Goal: Check status: Check status

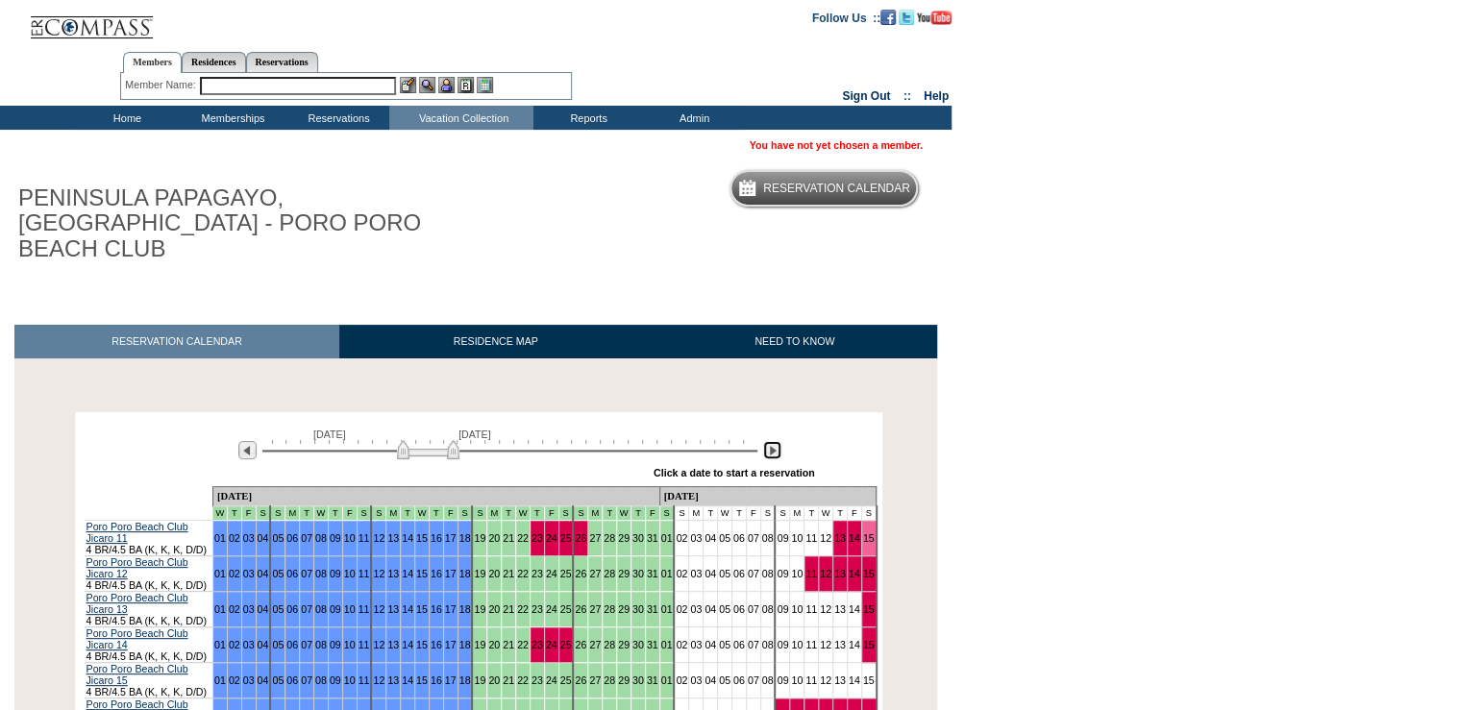
click at [779, 441] on img at bounding box center [772, 450] width 18 height 18
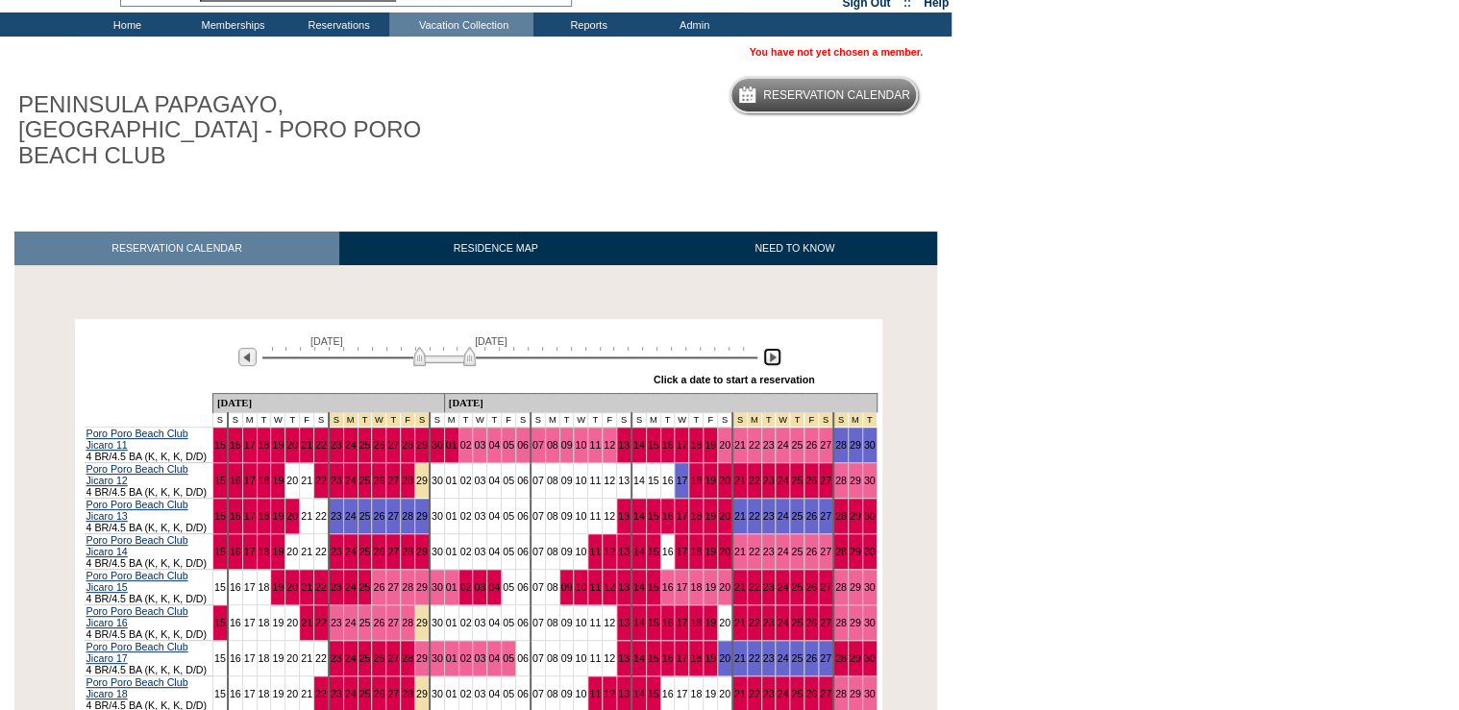
scroll to position [205, 0]
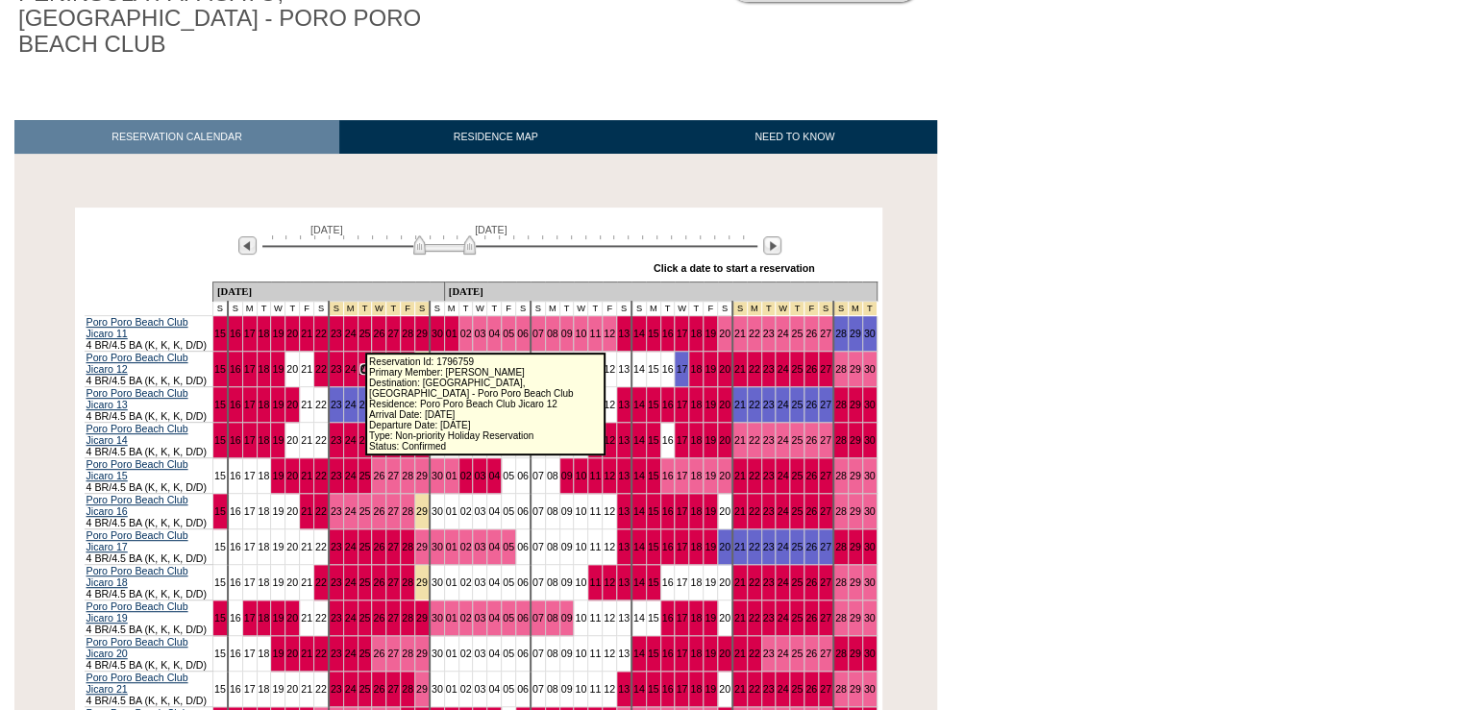
click at [360, 363] on link "25" at bounding box center [366, 369] width 12 height 12
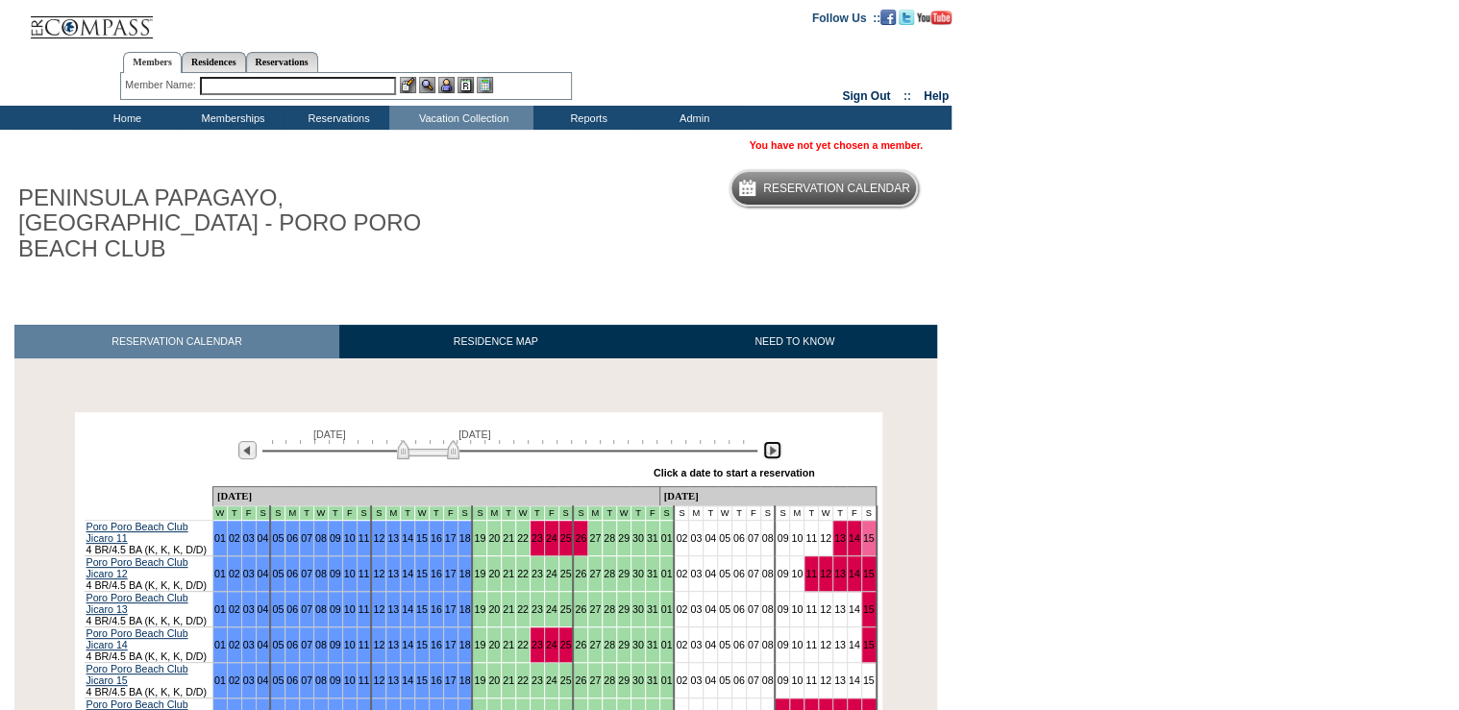
click at [776, 441] on img at bounding box center [772, 450] width 18 height 18
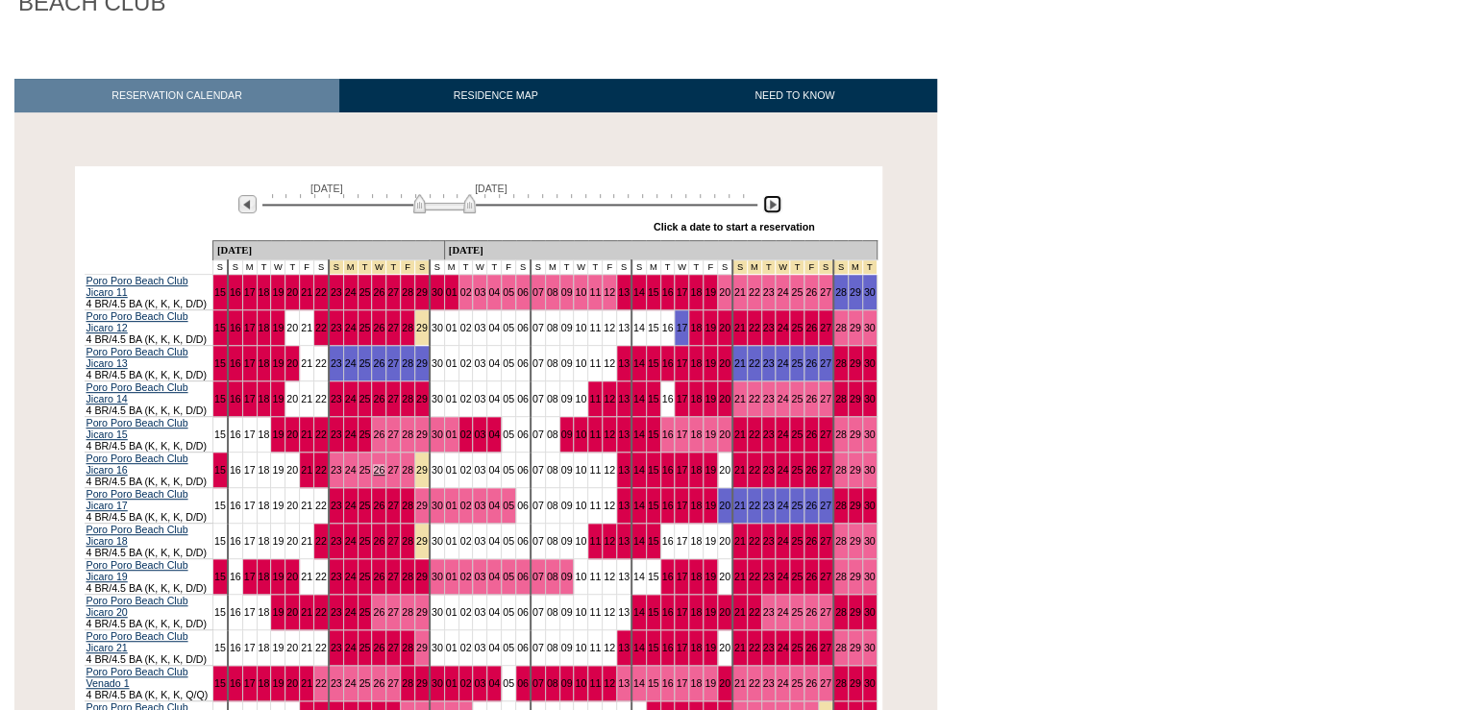
scroll to position [256, 0]
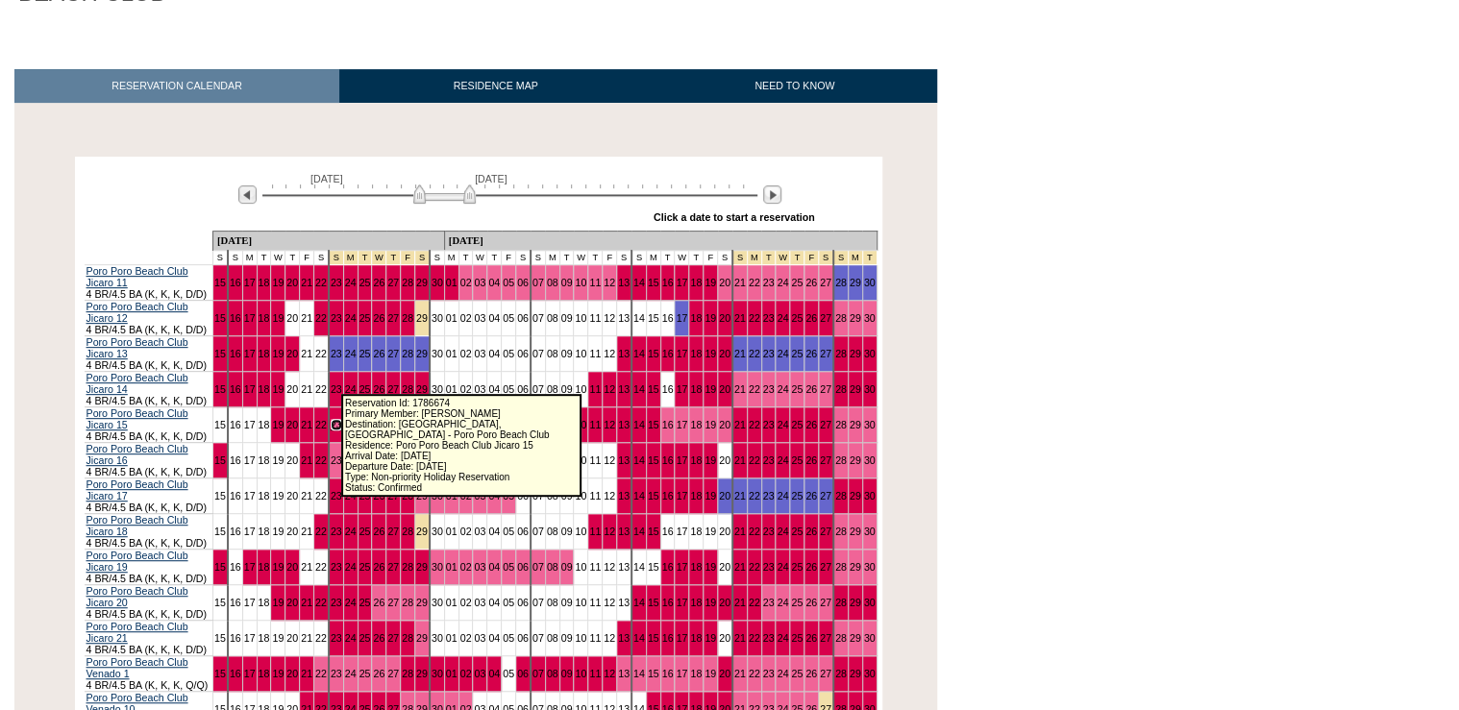
click at [334, 419] on link "23" at bounding box center [337, 425] width 12 height 12
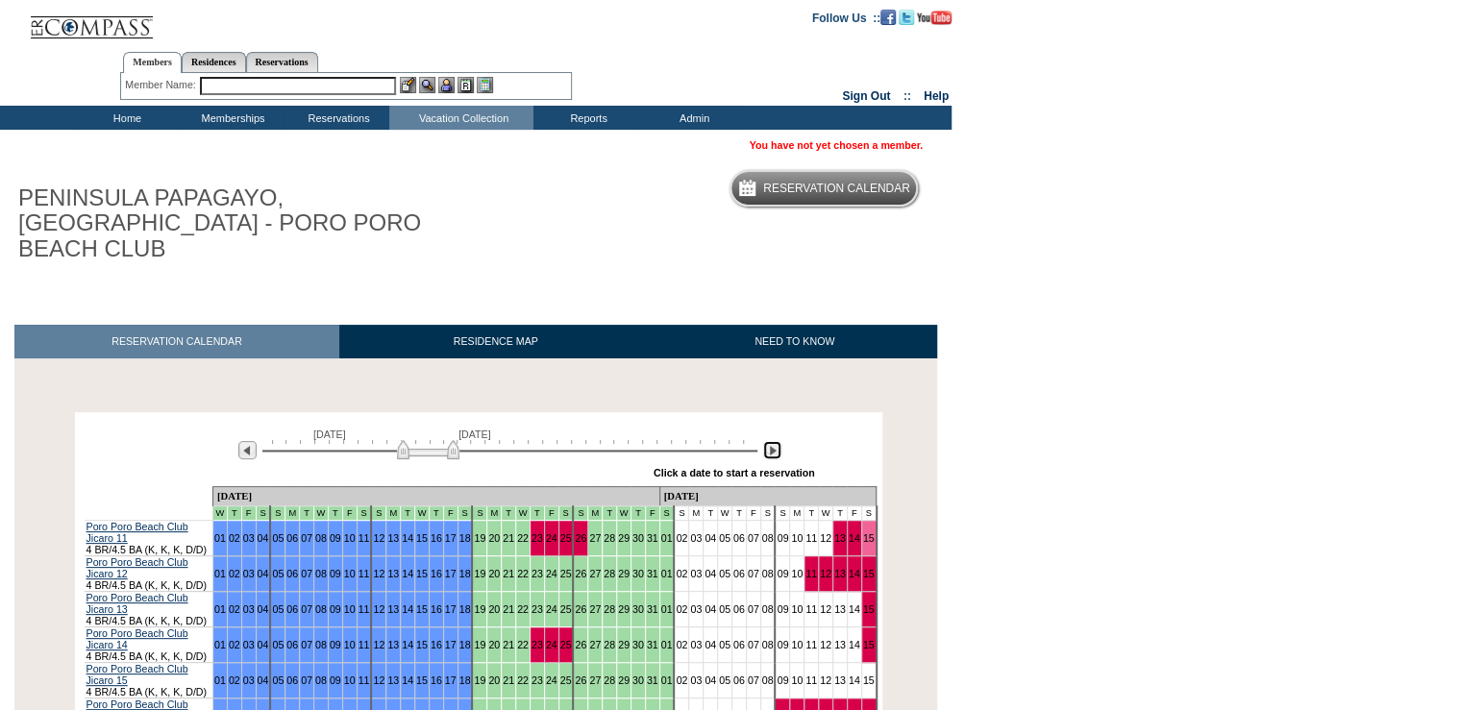
click at [773, 441] on img at bounding box center [772, 450] width 18 height 18
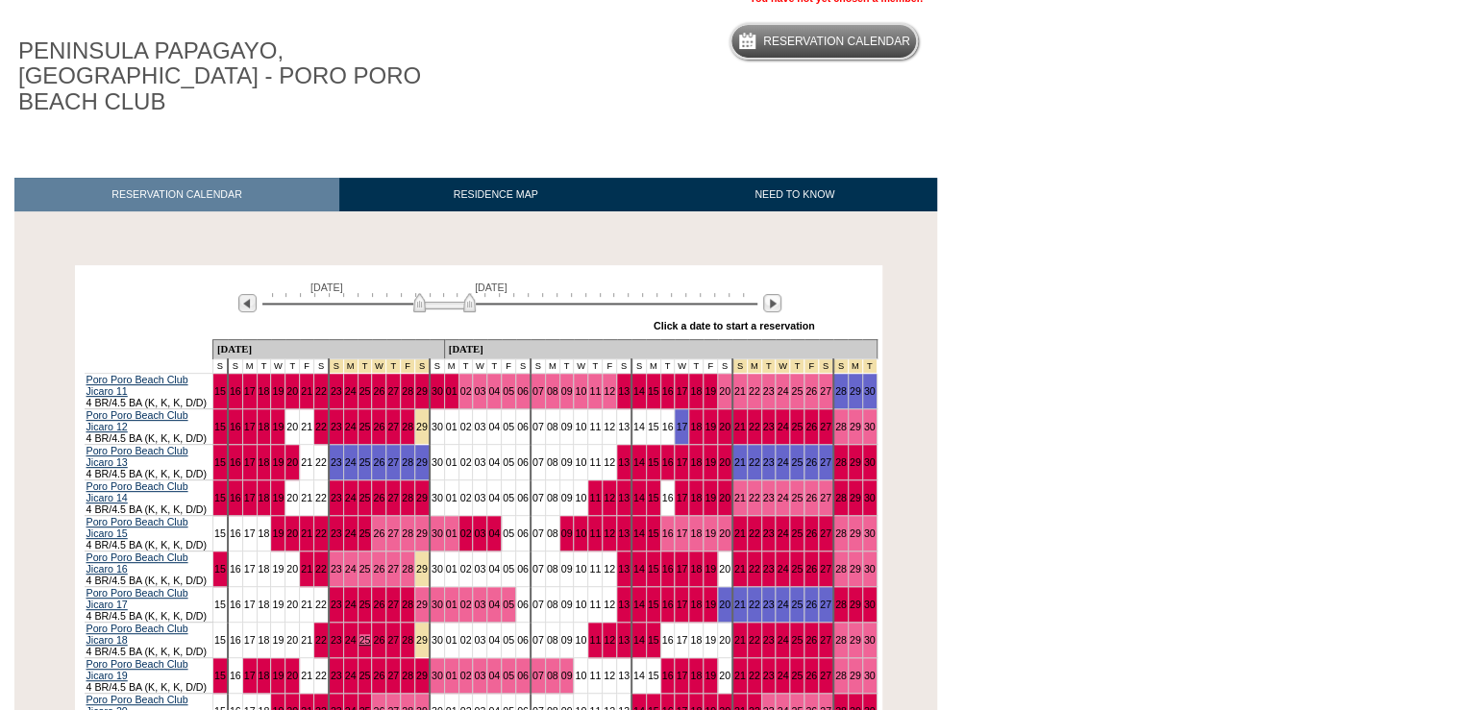
scroll to position [154, 0]
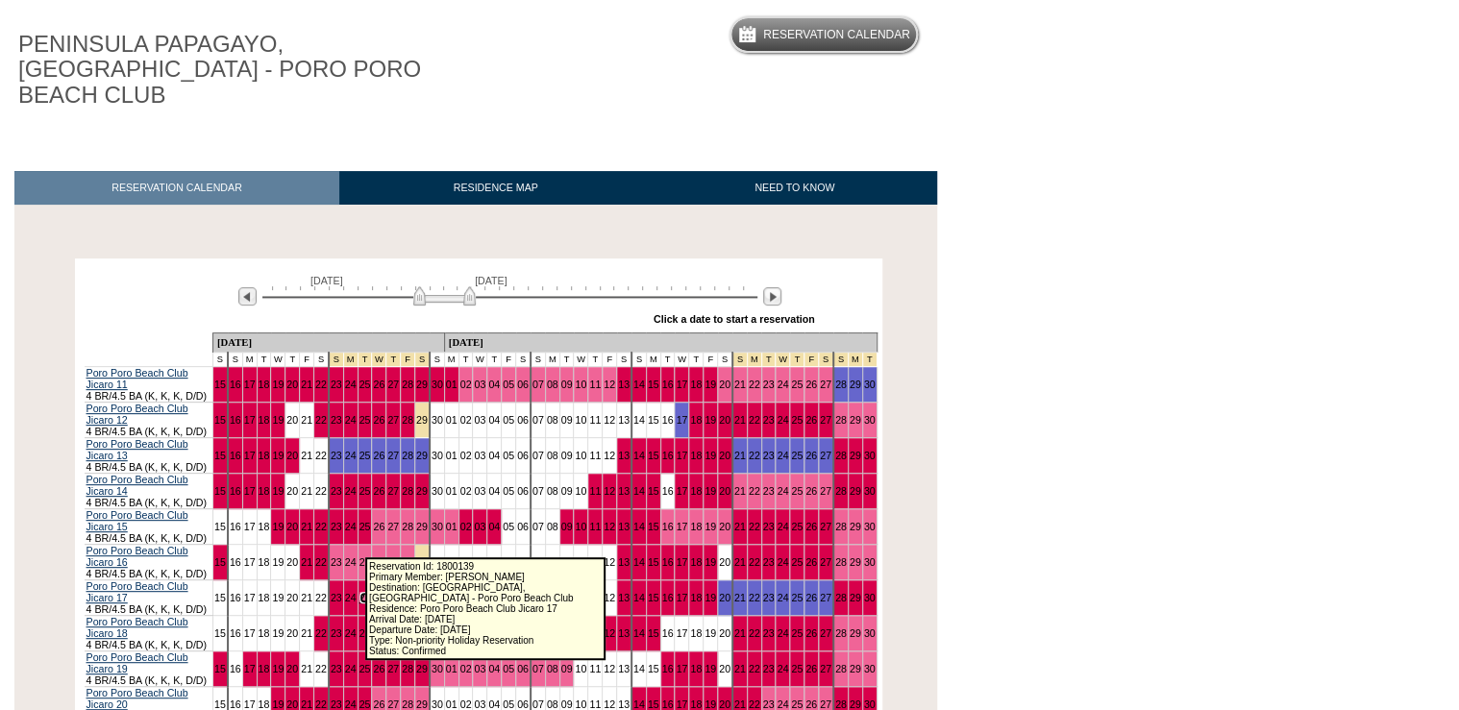
click at [360, 592] on link "25" at bounding box center [366, 598] width 12 height 12
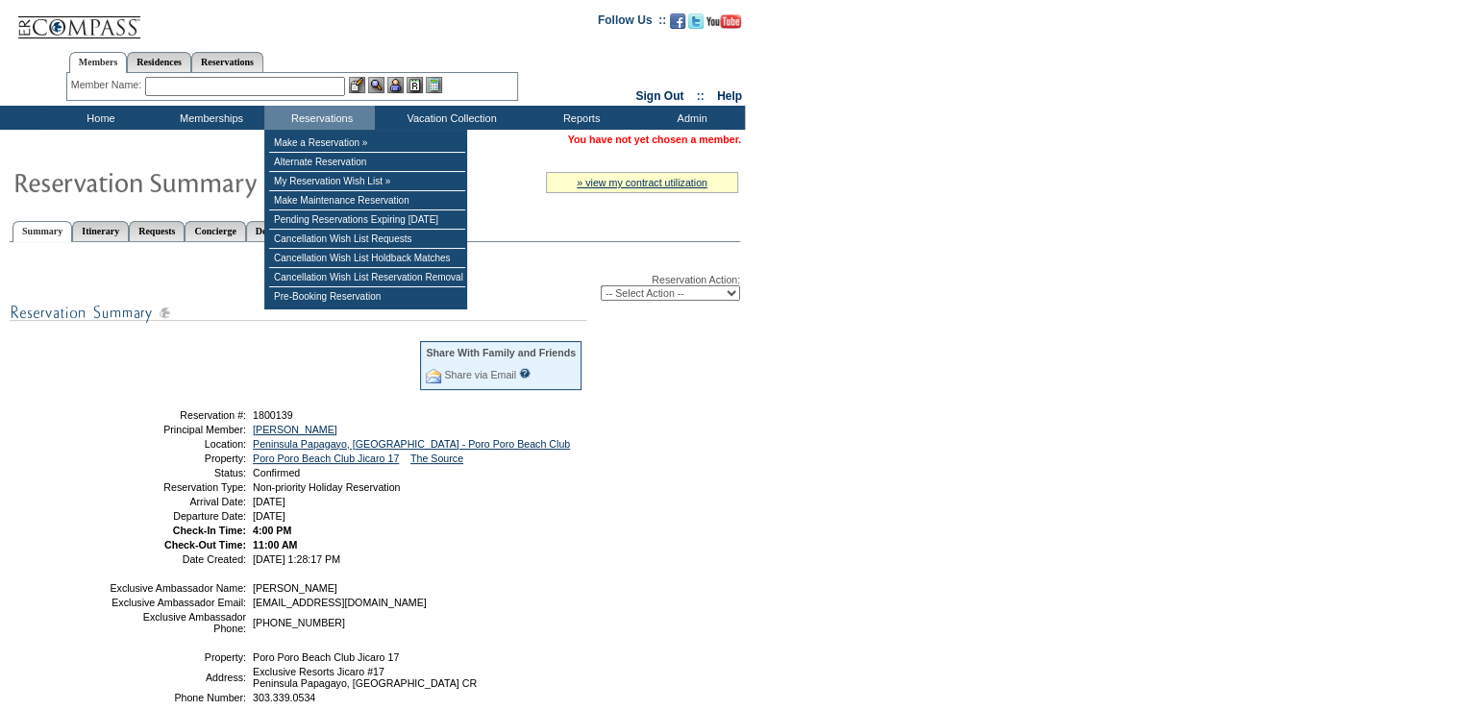
click at [254, 87] on input "text" at bounding box center [245, 86] width 200 height 19
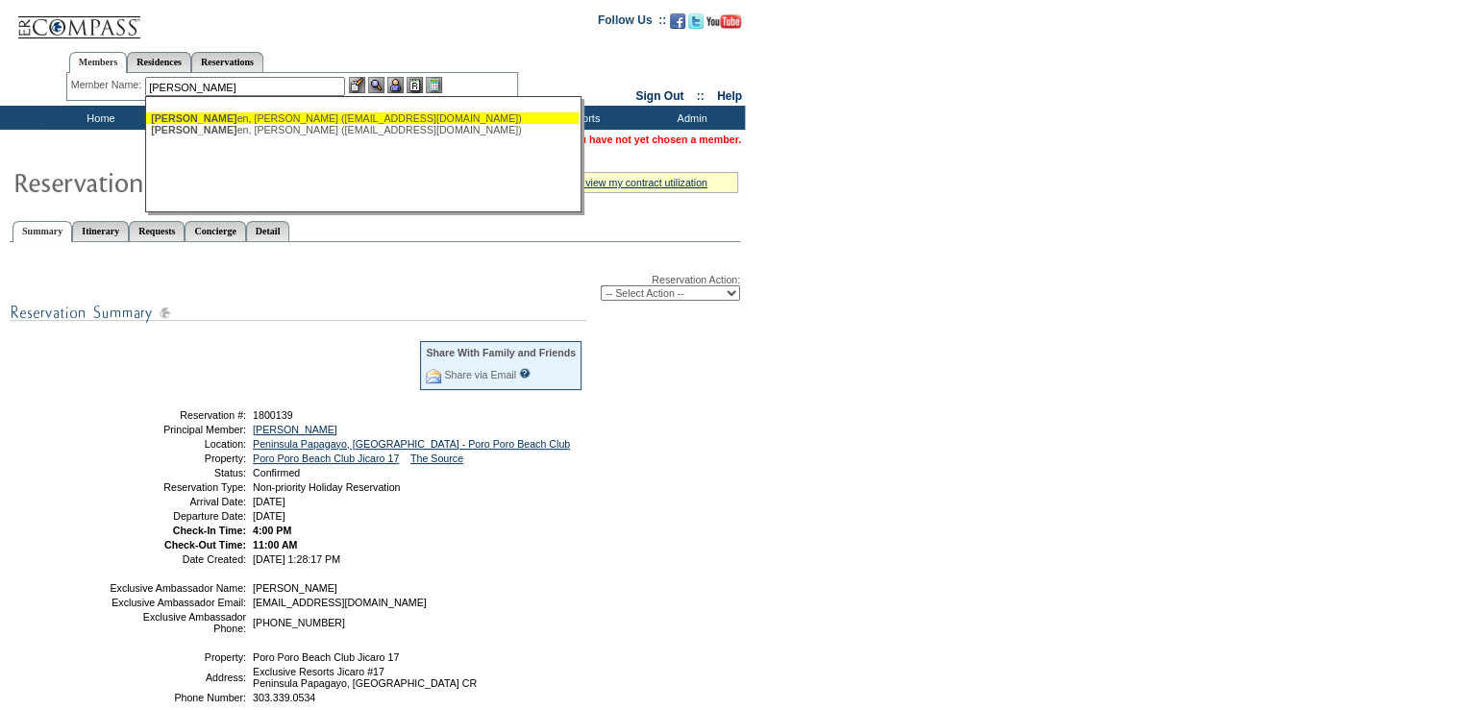
click at [277, 115] on div "[PERSON_NAME] en, [PERSON_NAME] ([EMAIL_ADDRESS][DOMAIN_NAME])" at bounding box center [362, 118] width 423 height 12
type input "[PERSON_NAME] ([EMAIL_ADDRESS][DOMAIN_NAME])"
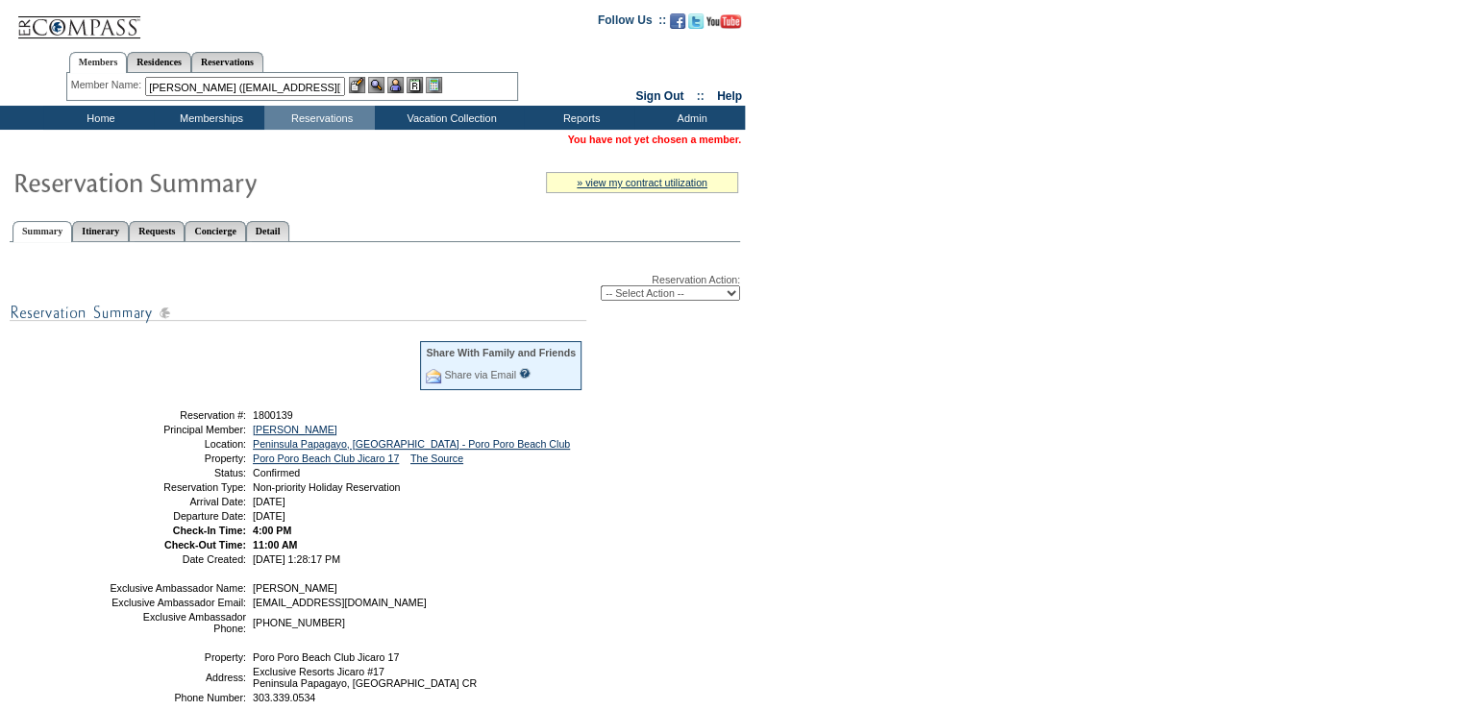
click at [404, 85] on img at bounding box center [395, 85] width 16 height 16
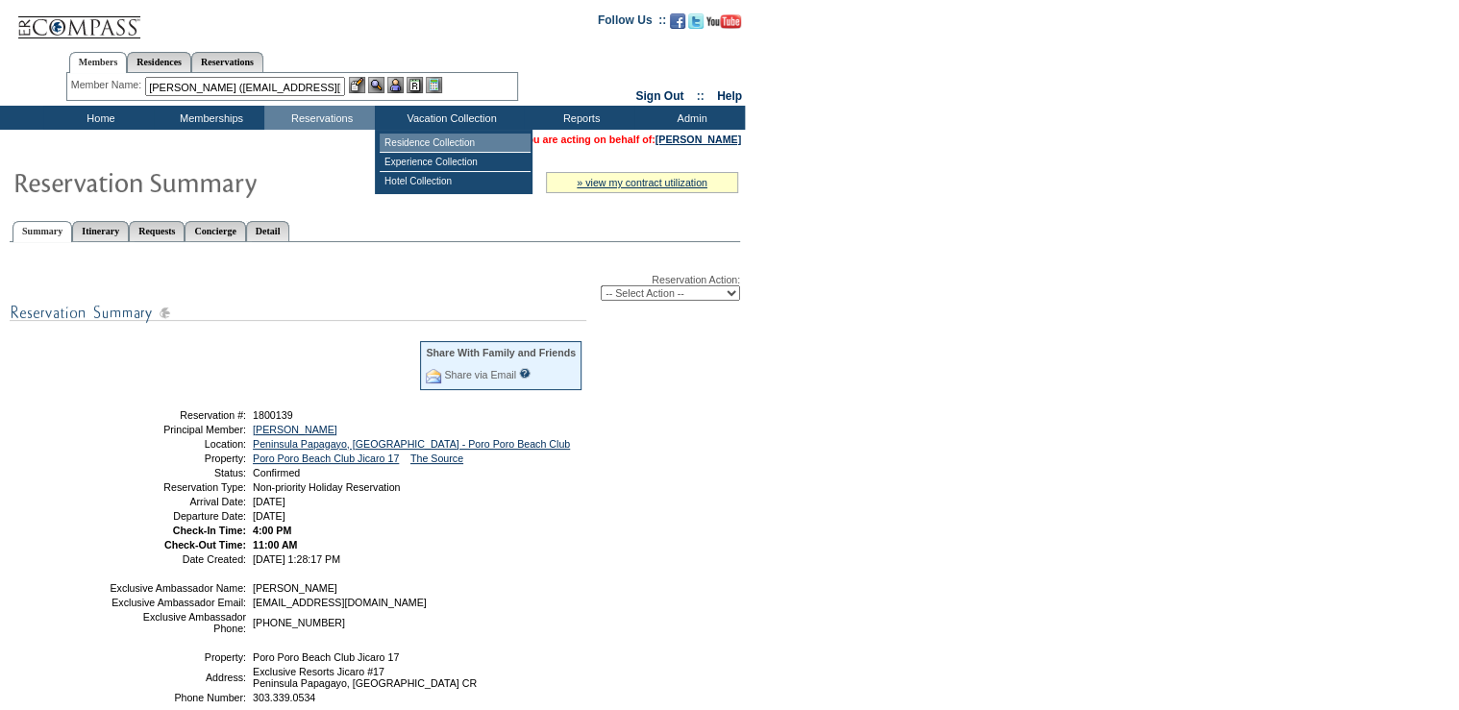
click at [448, 148] on td "Residence Collection" at bounding box center [455, 143] width 151 height 19
